Goal: Transaction & Acquisition: Book appointment/travel/reservation

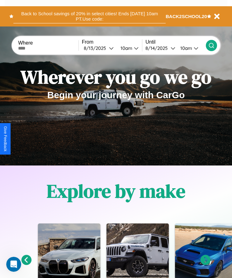
click at [89, 16] on button "Back to School savings of 20% in select cities! Ends 9/1 at 10am PT. Use code:" at bounding box center [89, 16] width 152 height 14
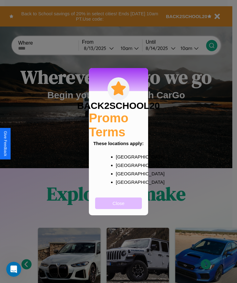
click at [118, 207] on button "Close" at bounding box center [118, 203] width 47 height 12
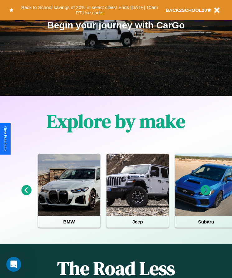
scroll to position [104, 0]
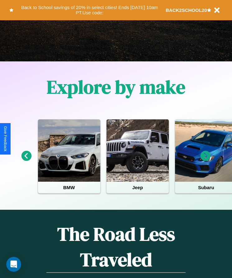
click at [26, 160] on icon at bounding box center [26, 156] width 10 height 10
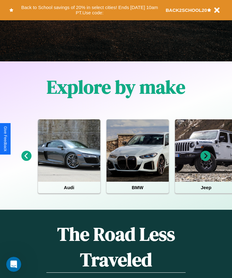
click at [206, 160] on icon at bounding box center [206, 156] width 10 height 10
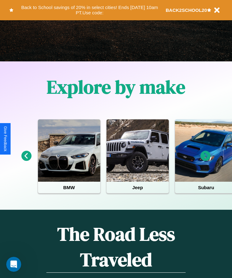
click at [26, 160] on icon at bounding box center [26, 156] width 10 height 10
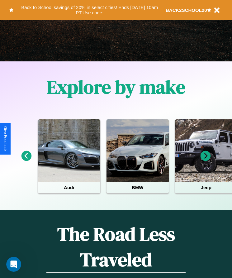
click at [206, 160] on icon at bounding box center [206, 156] width 10 height 10
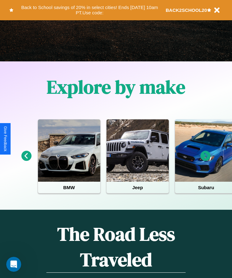
click at [206, 160] on icon at bounding box center [206, 156] width 10 height 10
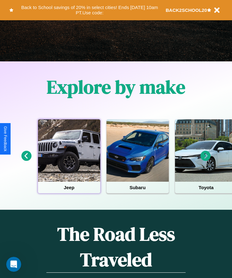
click at [69, 160] on div at bounding box center [69, 150] width 62 height 62
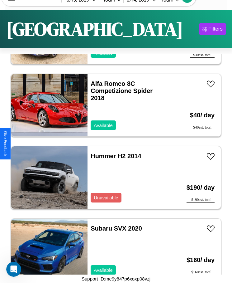
scroll to position [1522, 0]
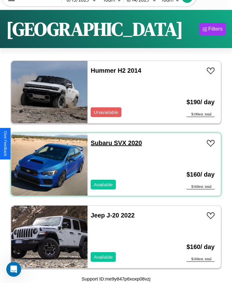
click at [99, 143] on link "Subaru SVX 2020" at bounding box center [116, 142] width 51 height 7
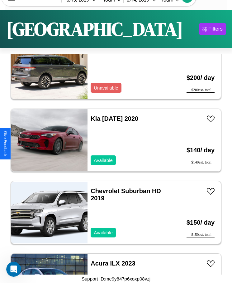
scroll to position [655, 0]
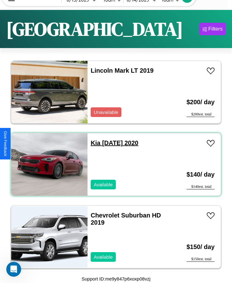
click at [93, 143] on link "Kia Carnival 2020" at bounding box center [115, 142] width 48 height 7
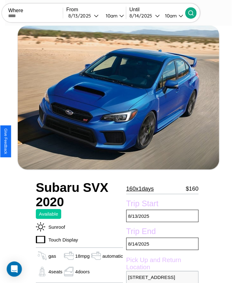
scroll to position [73, 0]
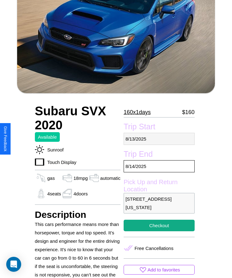
click at [159, 139] on p "8 / 13 / 2025" at bounding box center [159, 139] width 71 height 12
select select "*"
select select "****"
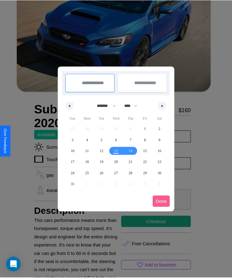
scroll to position [0, 0]
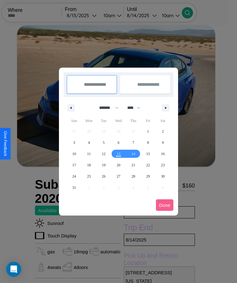
click at [90, 15] on div at bounding box center [118, 141] width 237 height 283
